Goal: Task Accomplishment & Management: Use online tool/utility

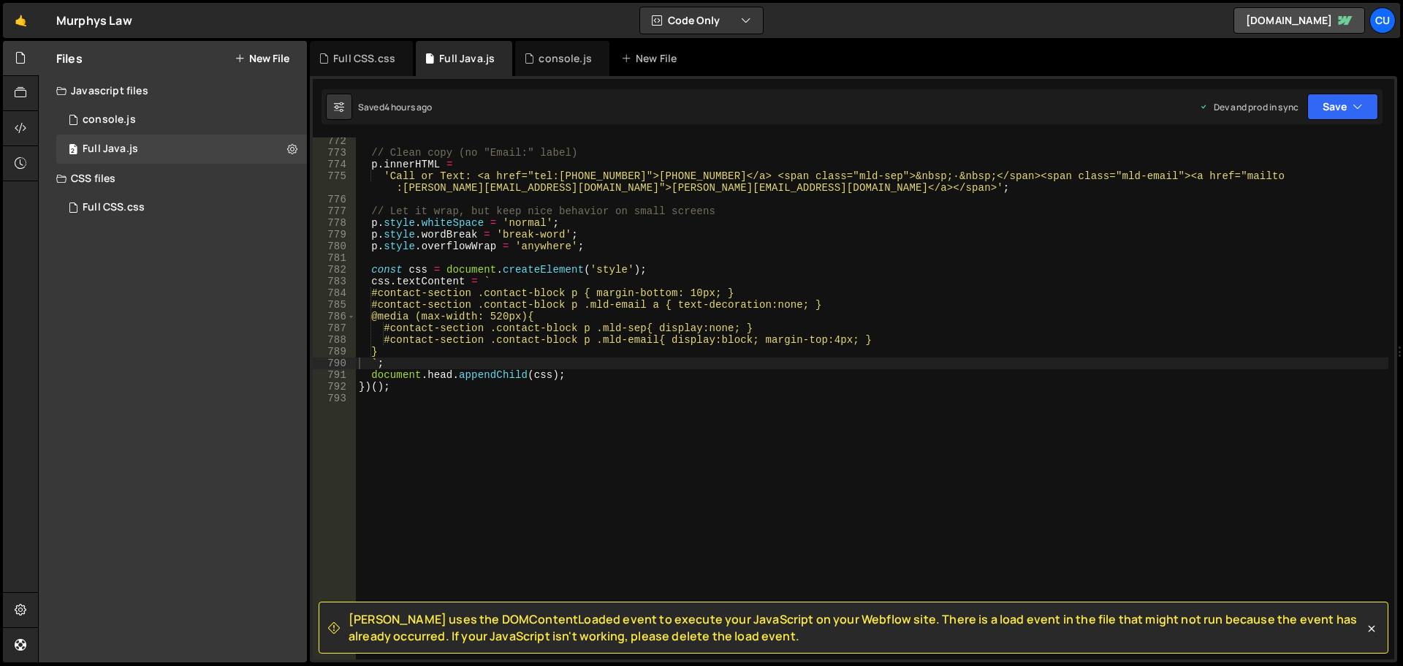
scroll to position [242, 0]
click at [365, 401] on div "// Clean copy (no "Email:" label) p . innerHTML = 'Call or Text: <a href="tel:[…" at bounding box center [872, 407] width 1032 height 545
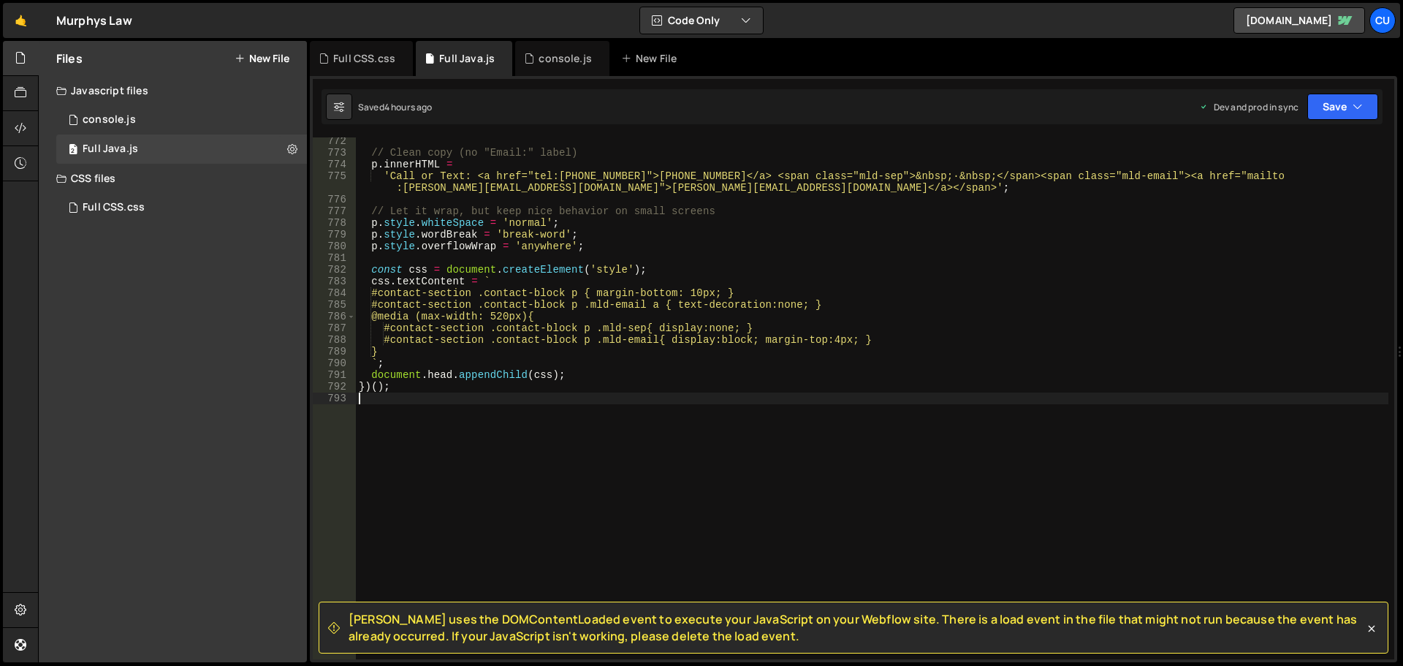
scroll to position [9589, 0]
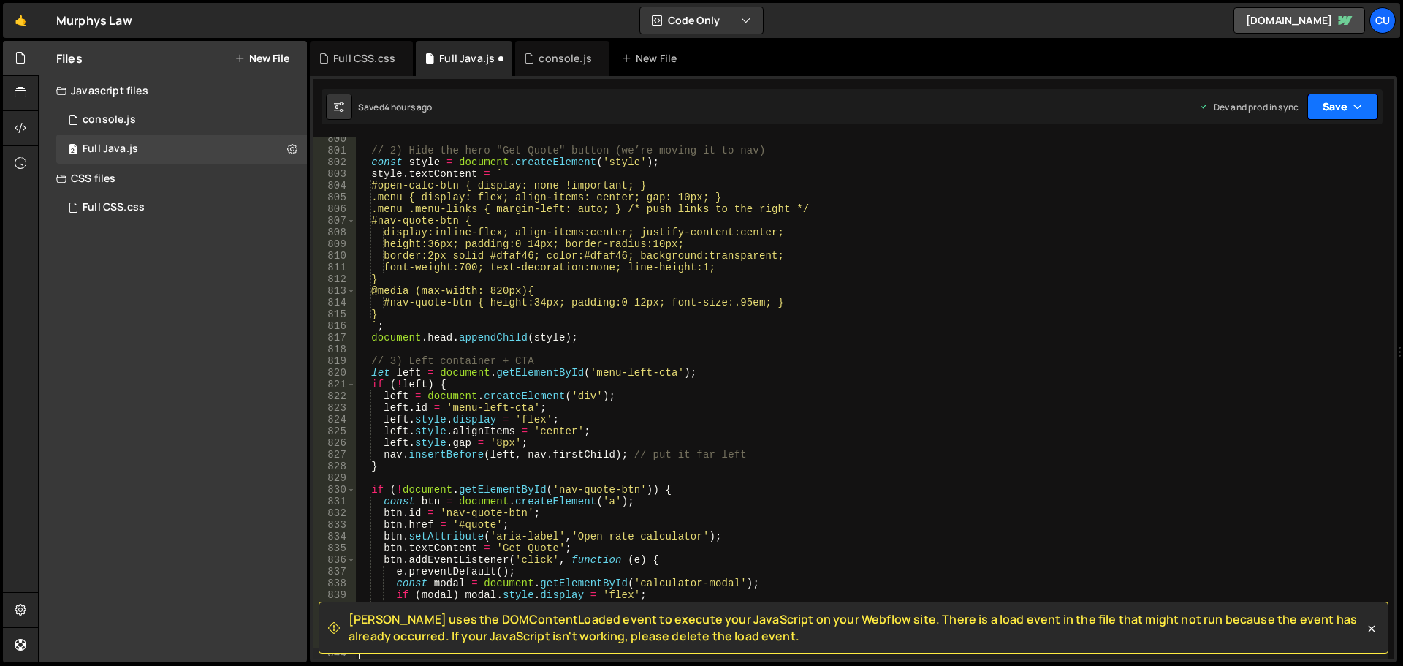
click at [1336, 94] on button "Save" at bounding box center [1342, 107] width 71 height 26
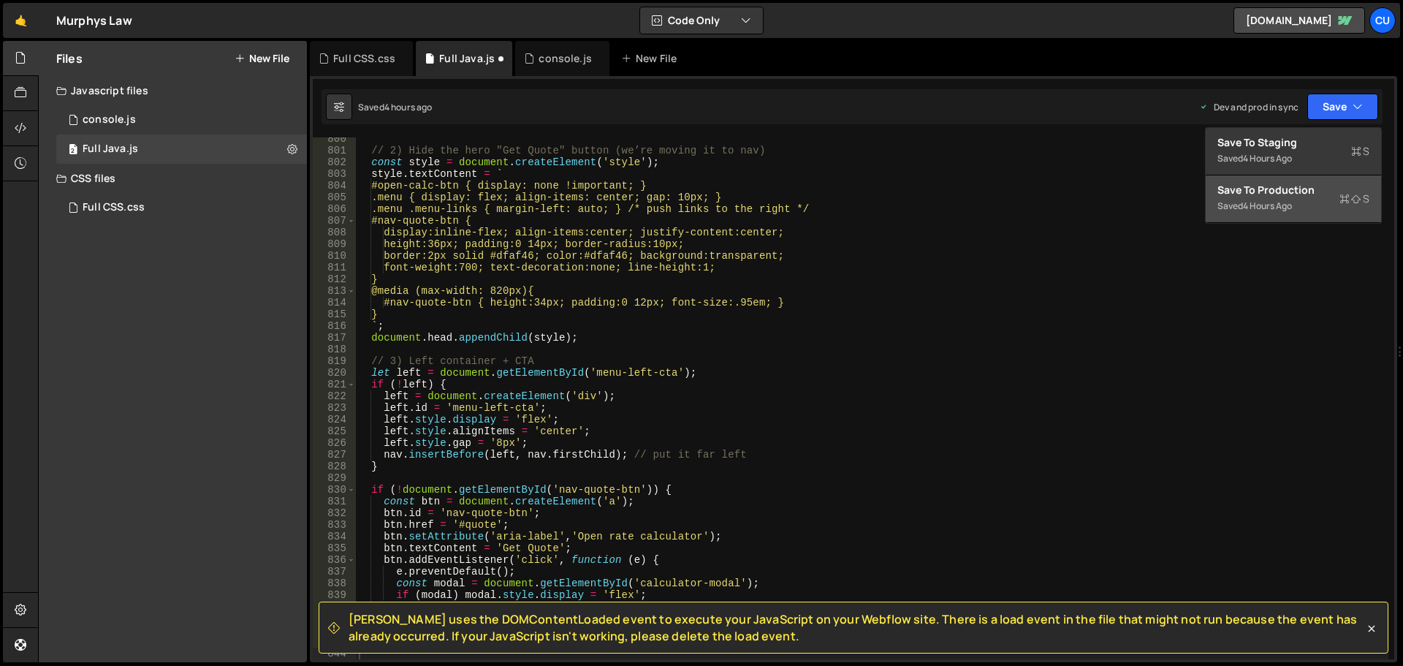
click at [1294, 197] on div "Saved 4 hours ago" at bounding box center [1293, 206] width 152 height 18
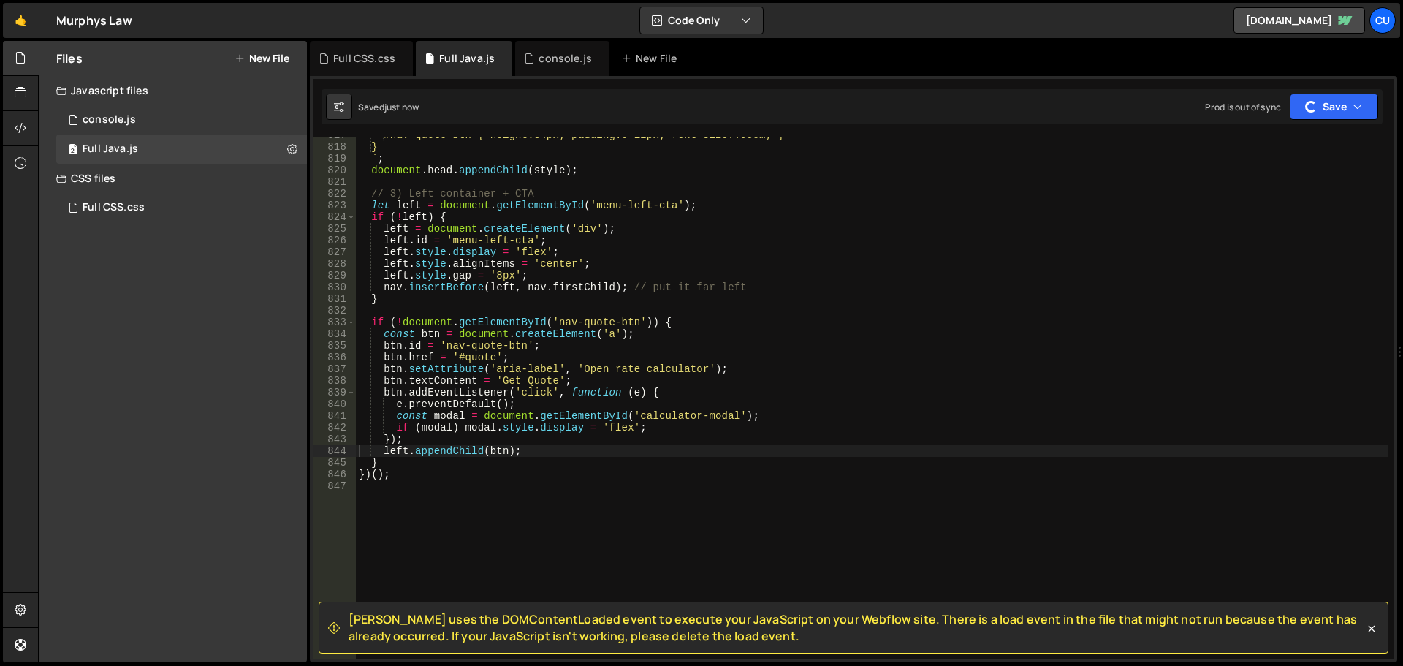
scroll to position [9879, 0]
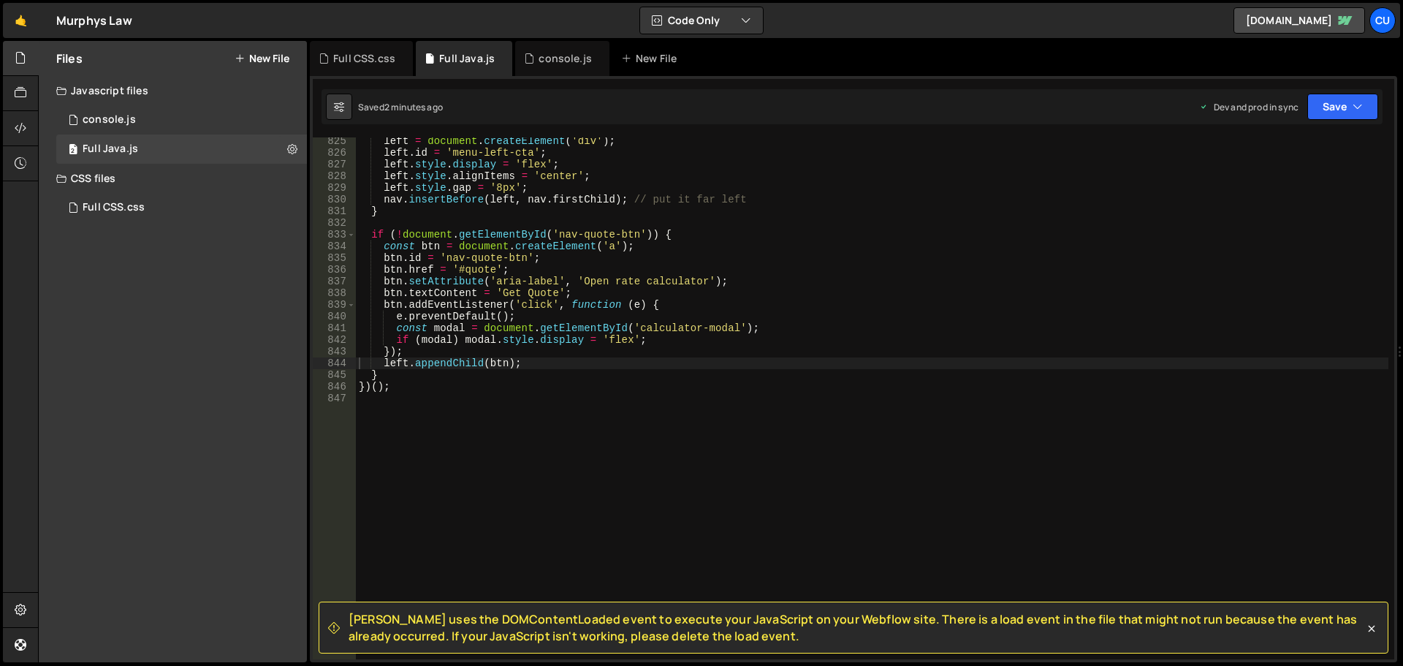
click at [370, 397] on div "left = document . createElement ( 'div' ) ; left . id = 'menu-left-cta' ; left …" at bounding box center [872, 407] width 1032 height 545
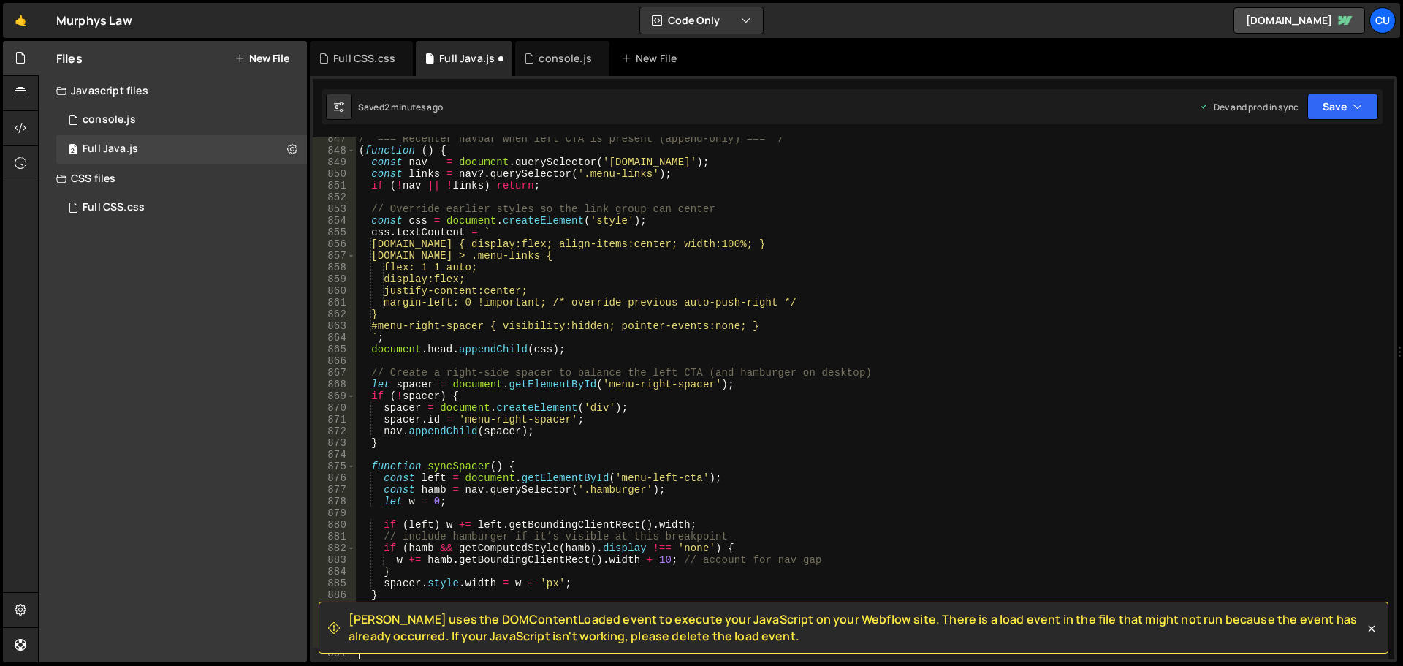
scroll to position [10138, 0]
click at [1335, 107] on button "Save" at bounding box center [1342, 107] width 71 height 26
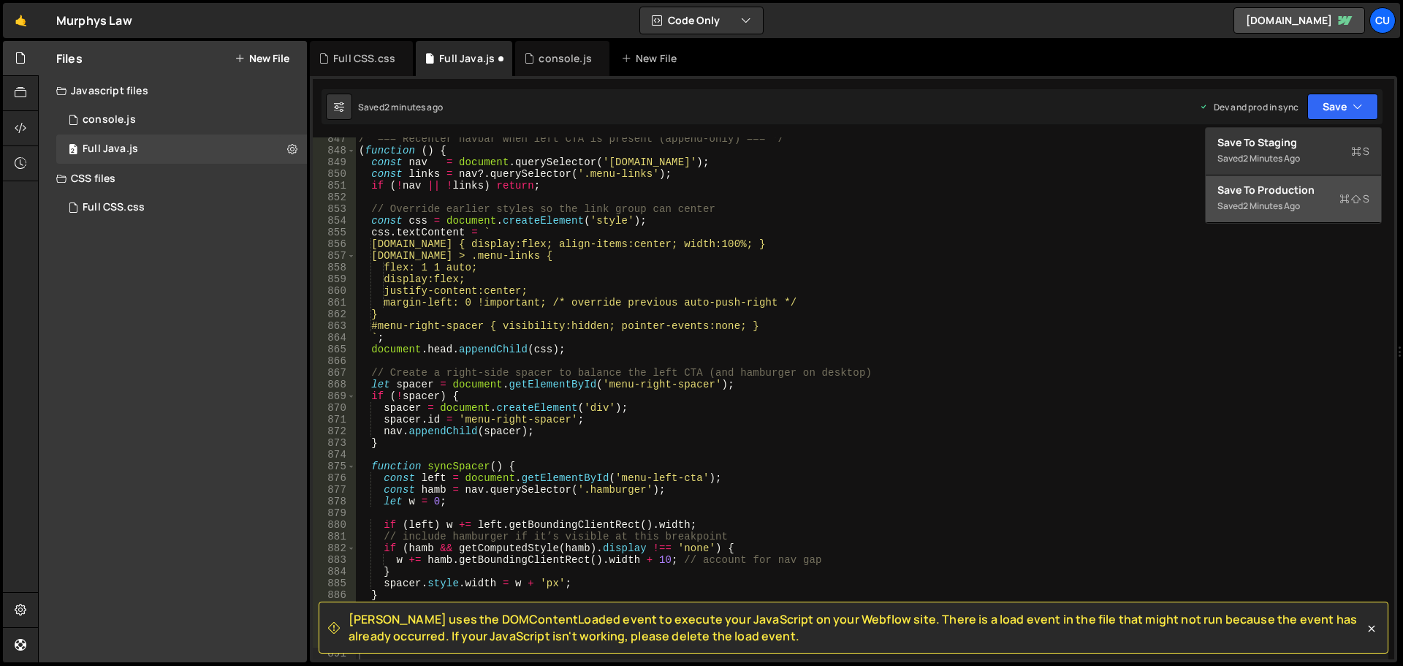
click at [1294, 197] on div "Save to Production S" at bounding box center [1293, 190] width 152 height 15
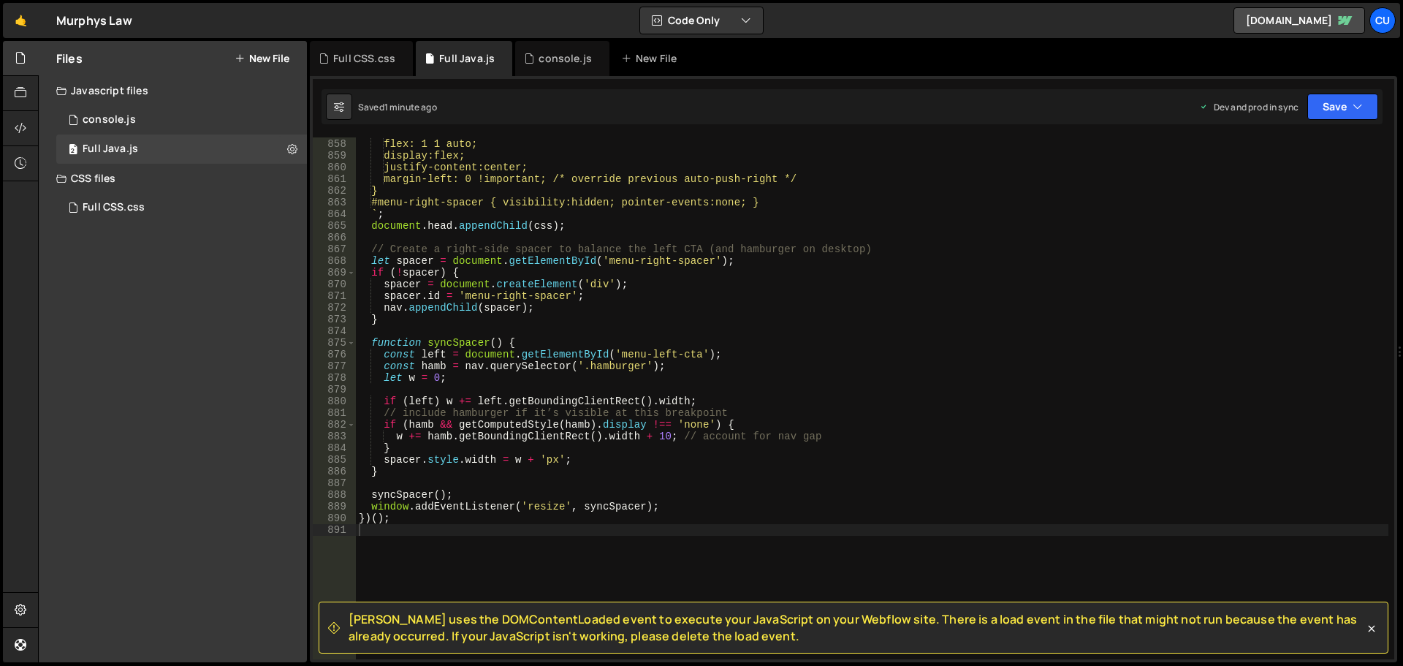
scroll to position [10306, 0]
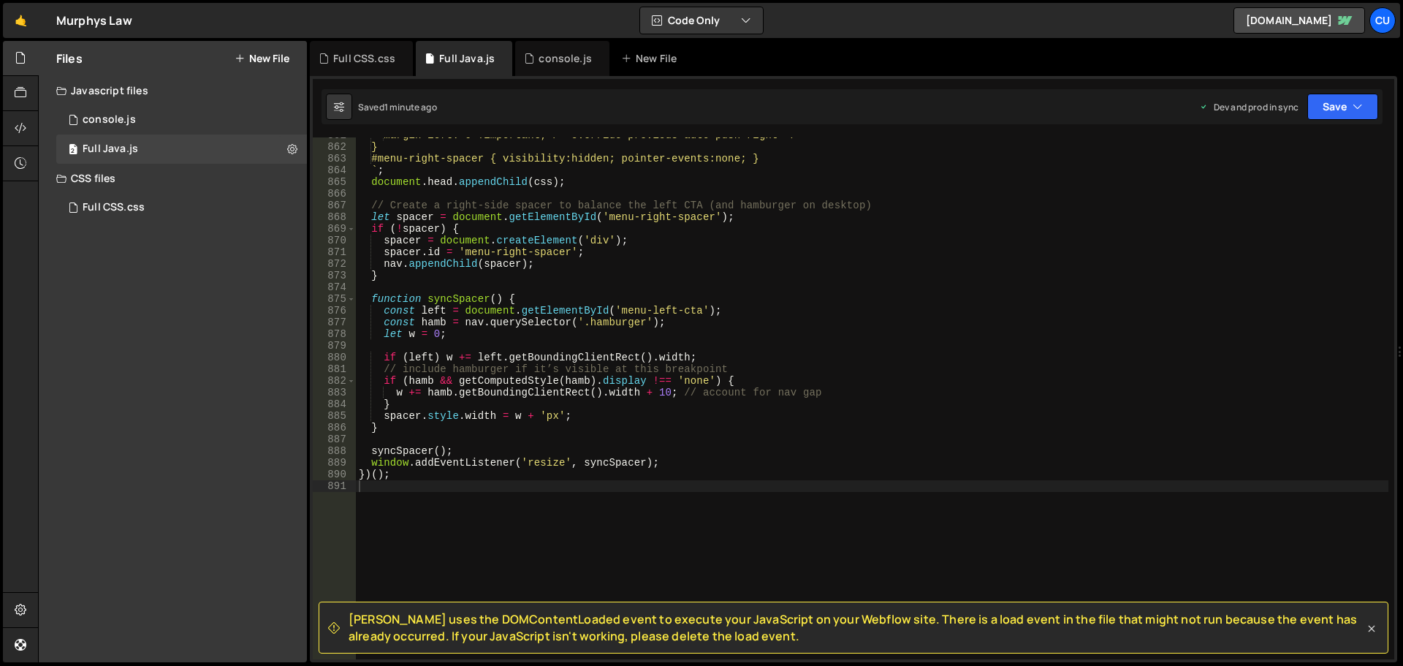
click at [1373, 629] on icon at bounding box center [1371, 628] width 15 height 15
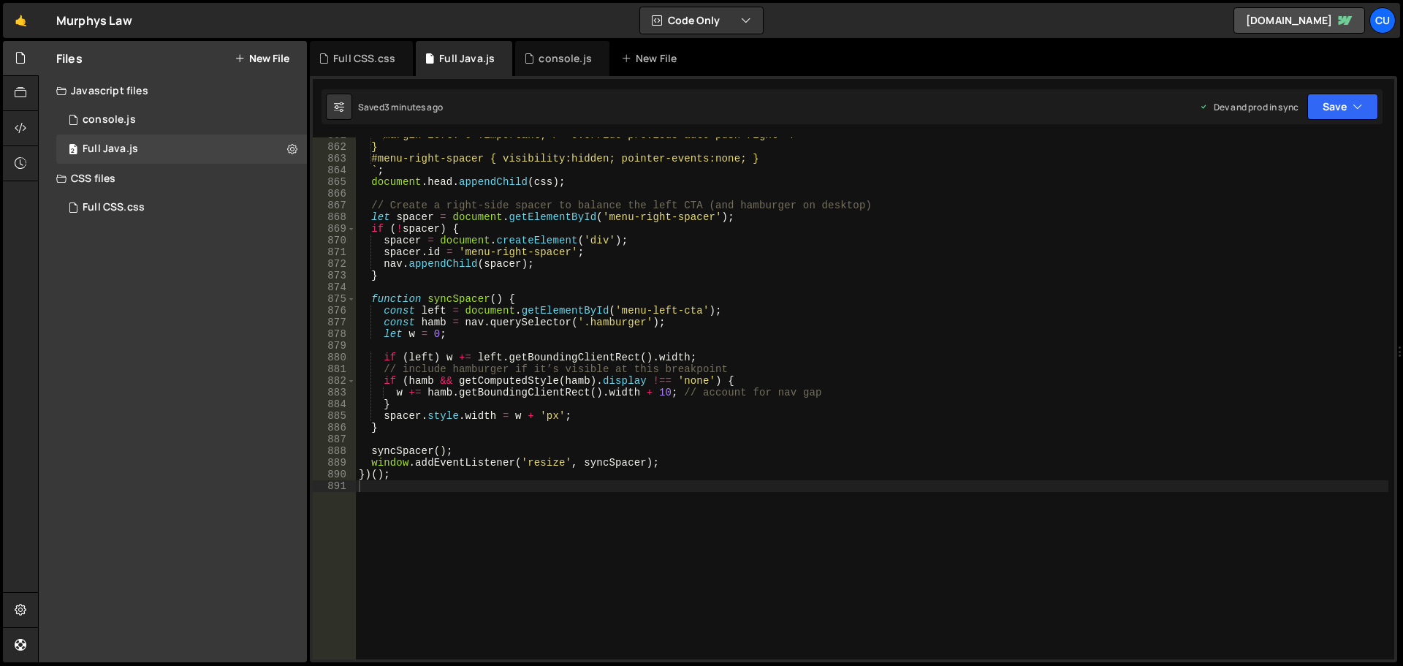
click at [370, 492] on div "margin-left: 0 !important; /* override previous auto-push-right */ } #menu-righ…" at bounding box center [872, 401] width 1032 height 545
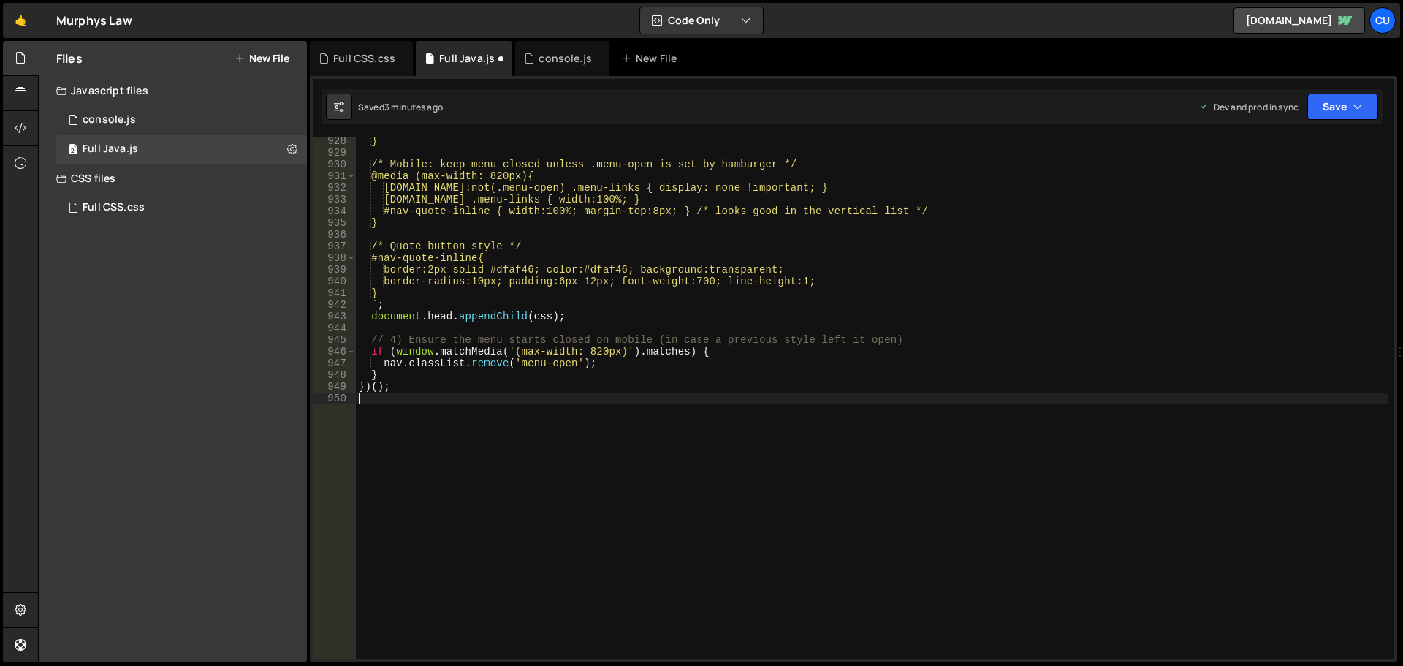
scroll to position [10907, 0]
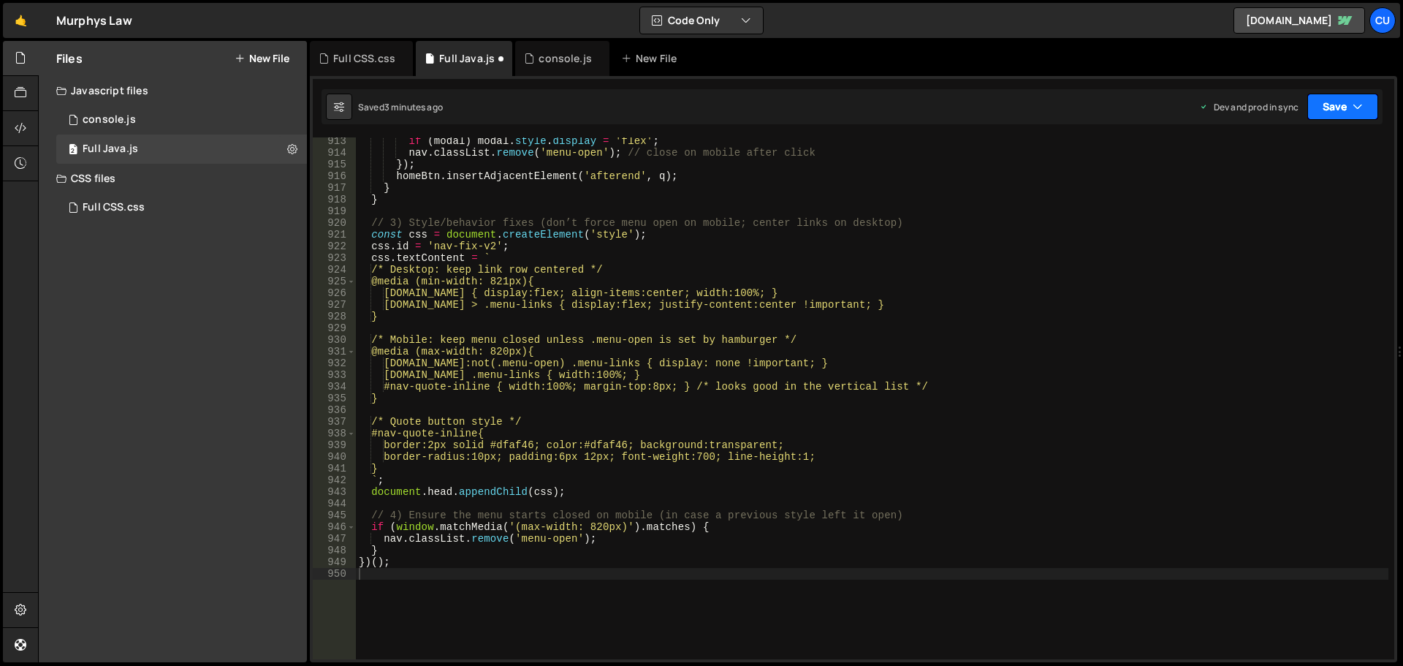
click at [1351, 113] on button "Save" at bounding box center [1342, 107] width 71 height 26
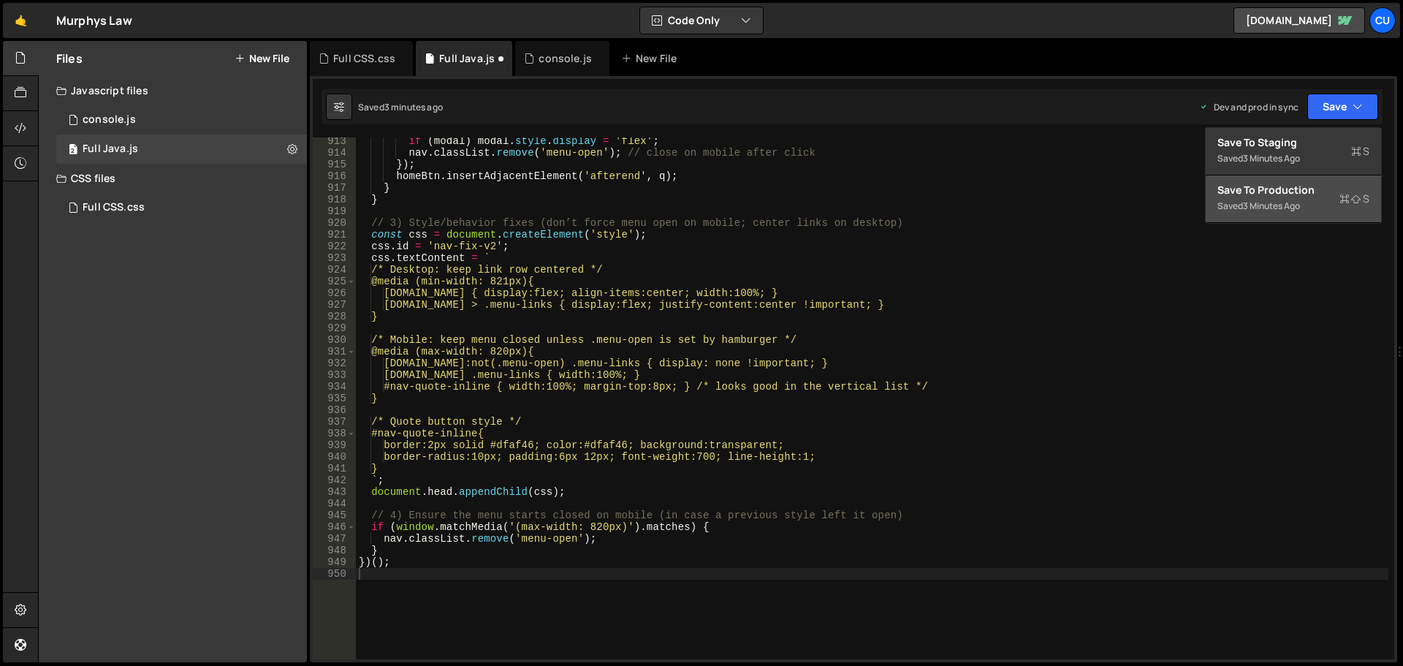
click at [1282, 200] on div "3 minutes ago" at bounding box center [1271, 205] width 57 height 12
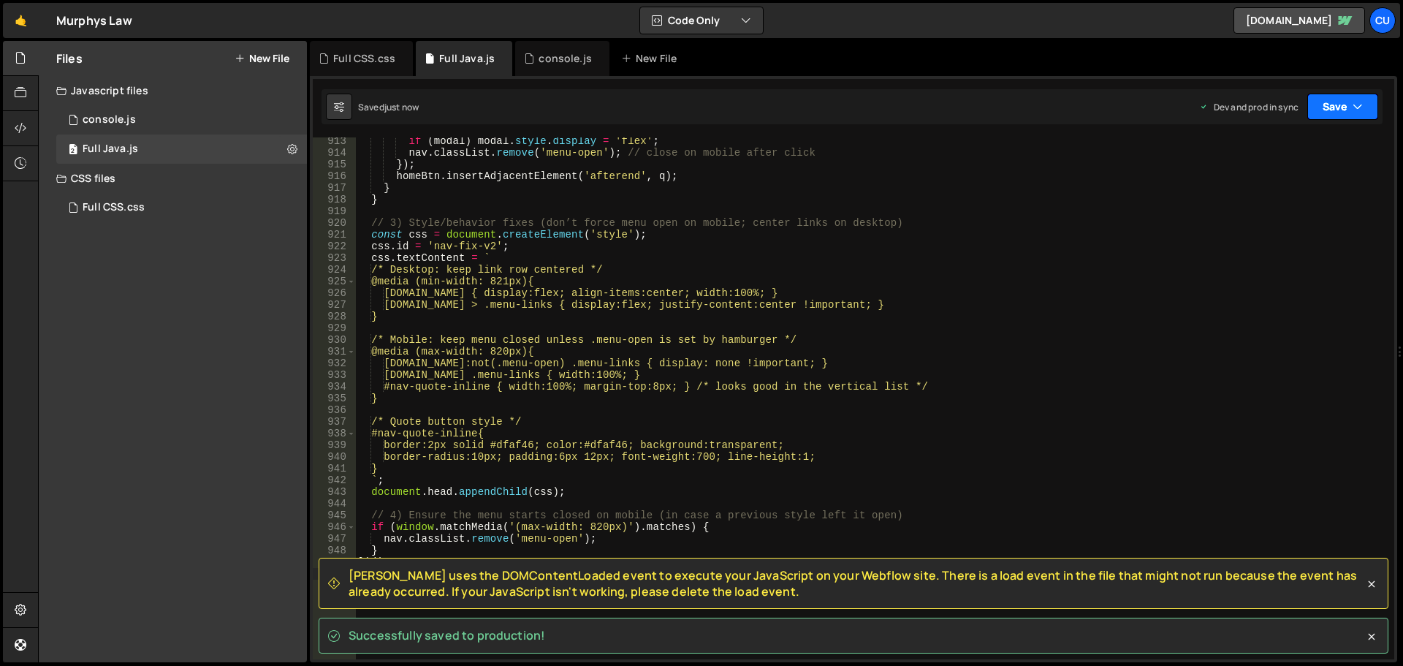
click at [1344, 102] on button "Save" at bounding box center [1342, 107] width 71 height 26
